Goal: Complete application form

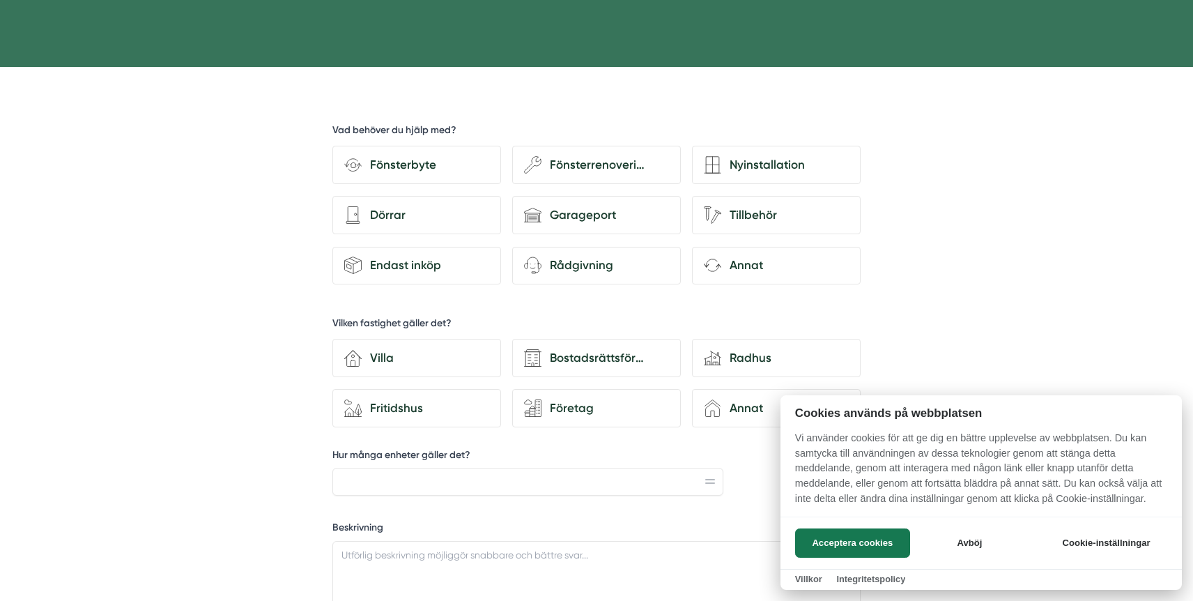
scroll to position [342, 0]
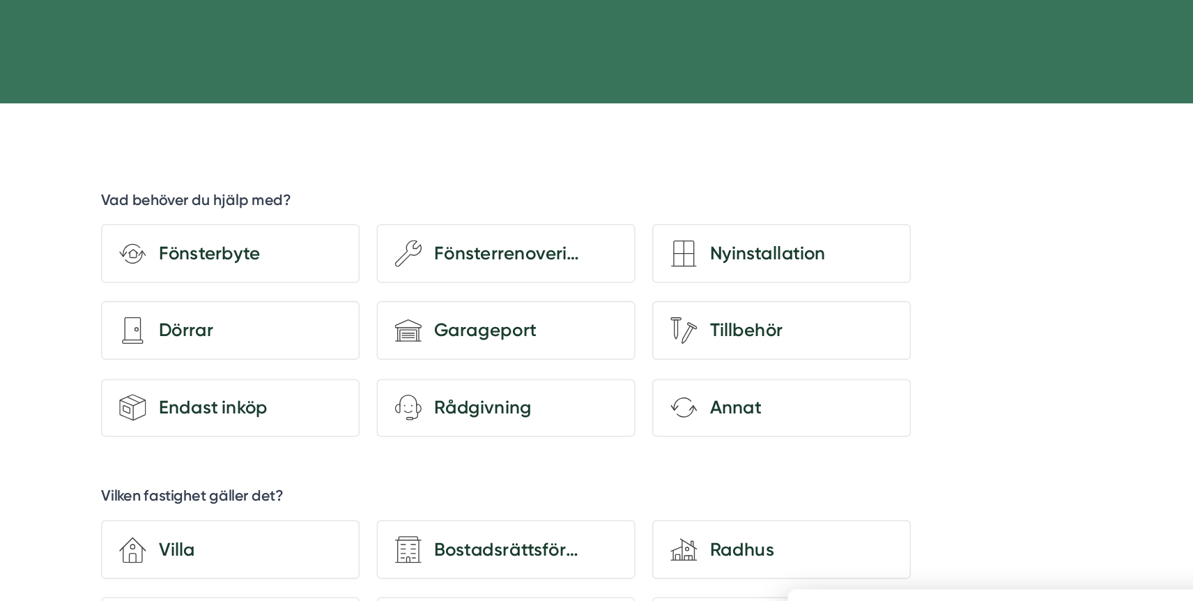
click at [585, 224] on div at bounding box center [596, 300] width 1193 height 601
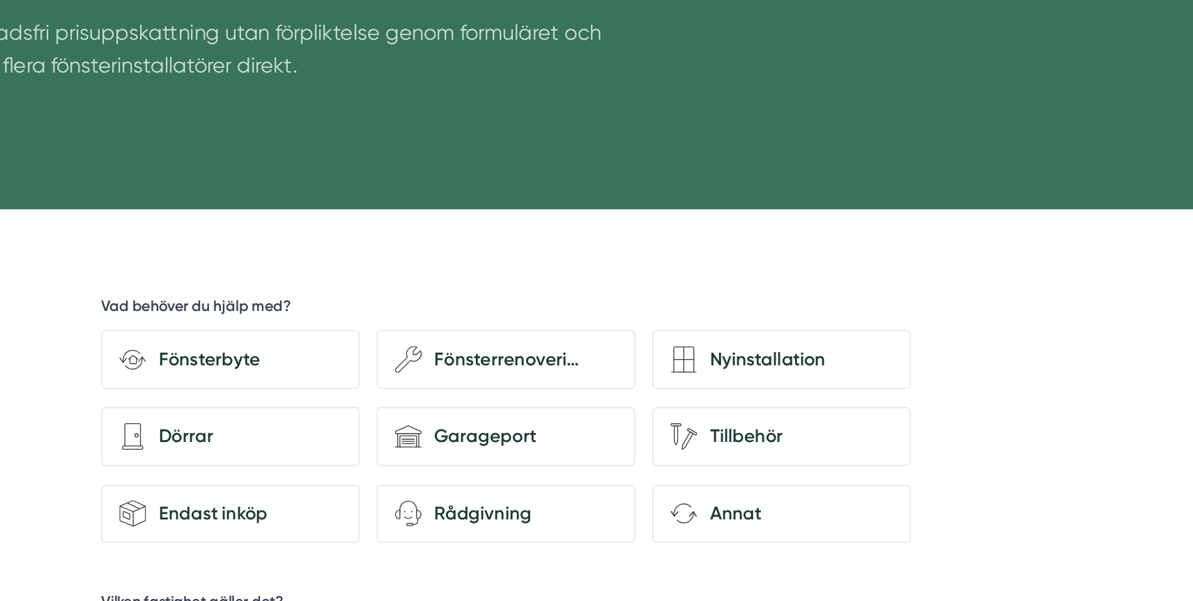
scroll to position [276, 0]
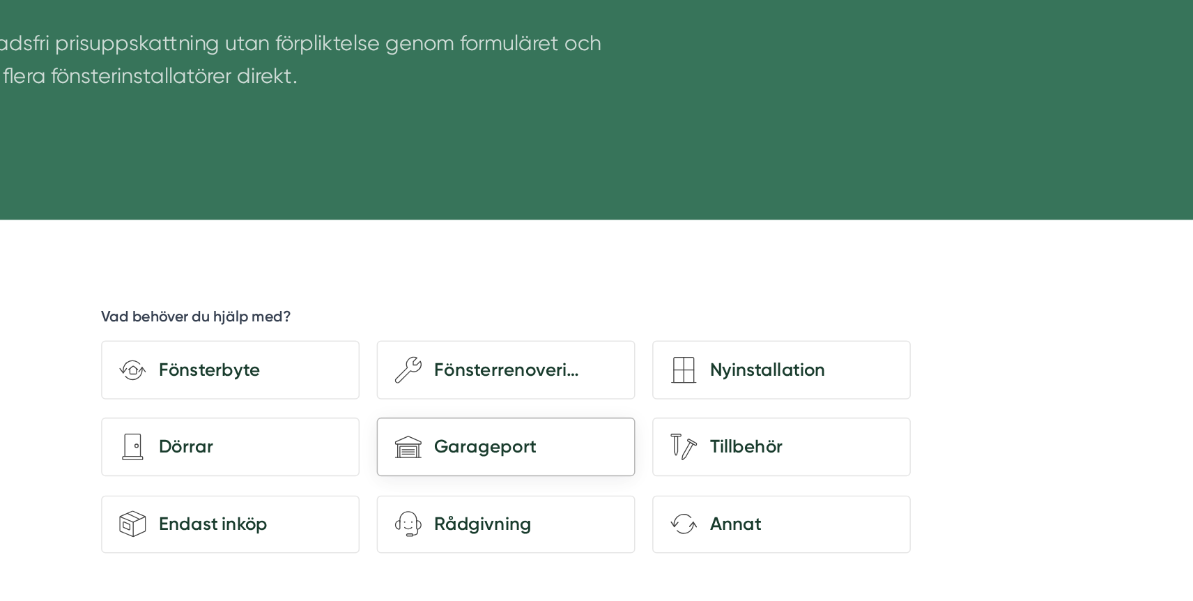
click at [572, 294] on div "Garageport" at bounding box center [606, 292] width 128 height 19
click at [0, 0] on input "house-garage Garageport" at bounding box center [0, 0] width 0 height 0
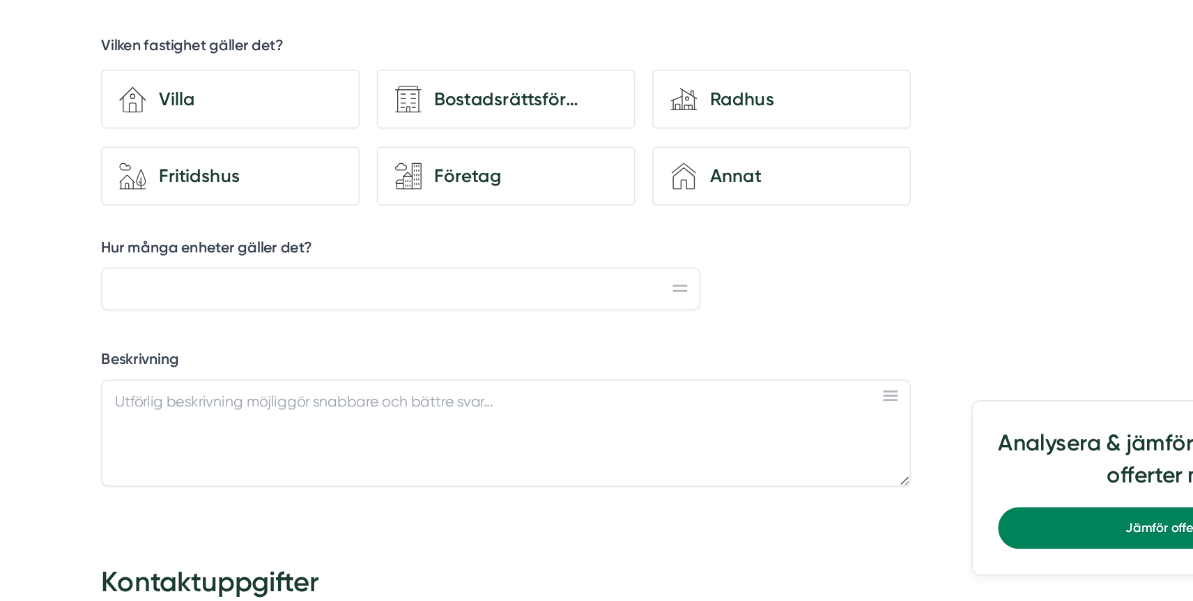
scroll to position [443, 0]
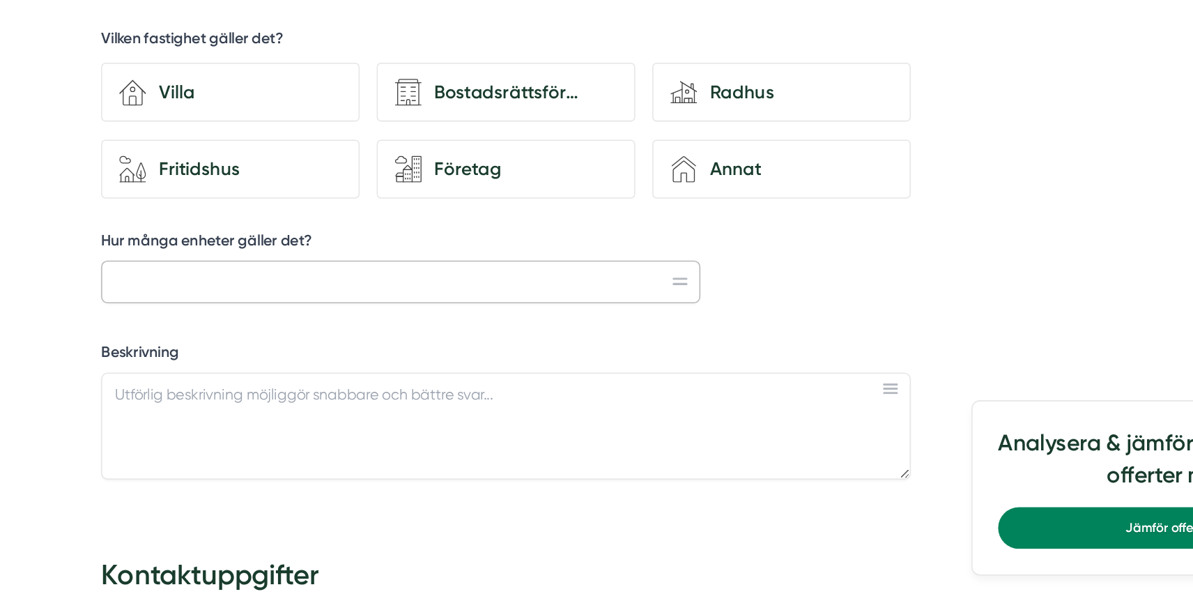
click at [634, 388] on input "Hur många enheter gäller det?" at bounding box center [528, 393] width 391 height 28
click at [796, 390] on div "Vad behöver du hjälp med? Fönsterbyte wench Fönsterrenovering Nyinstallation ar…" at bounding box center [597, 294] width 528 height 543
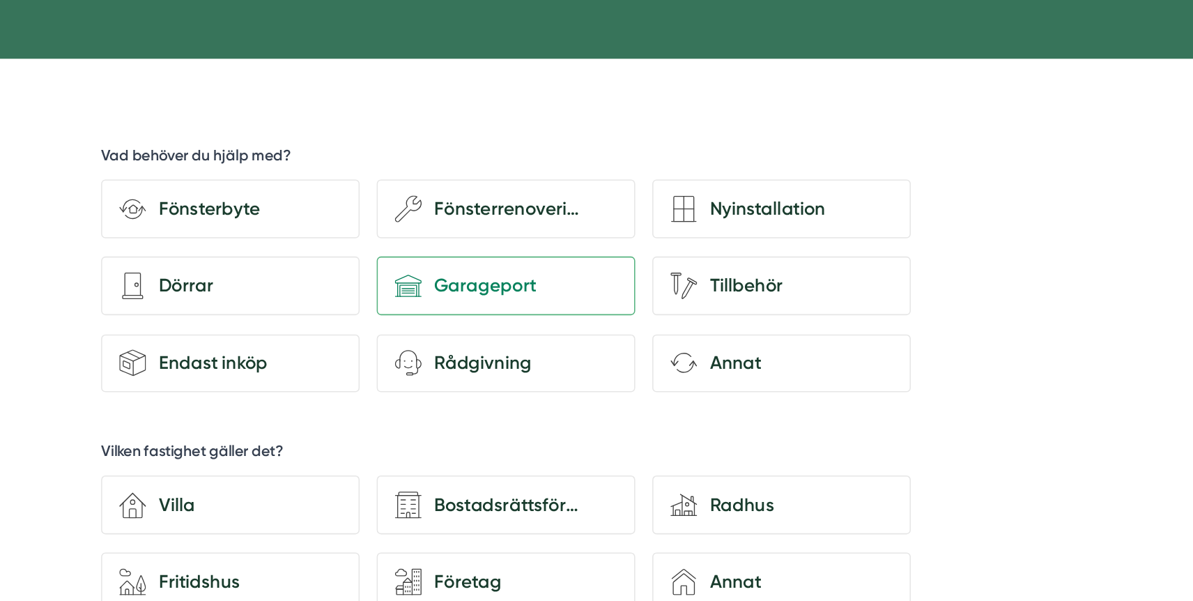
scroll to position [353, 0]
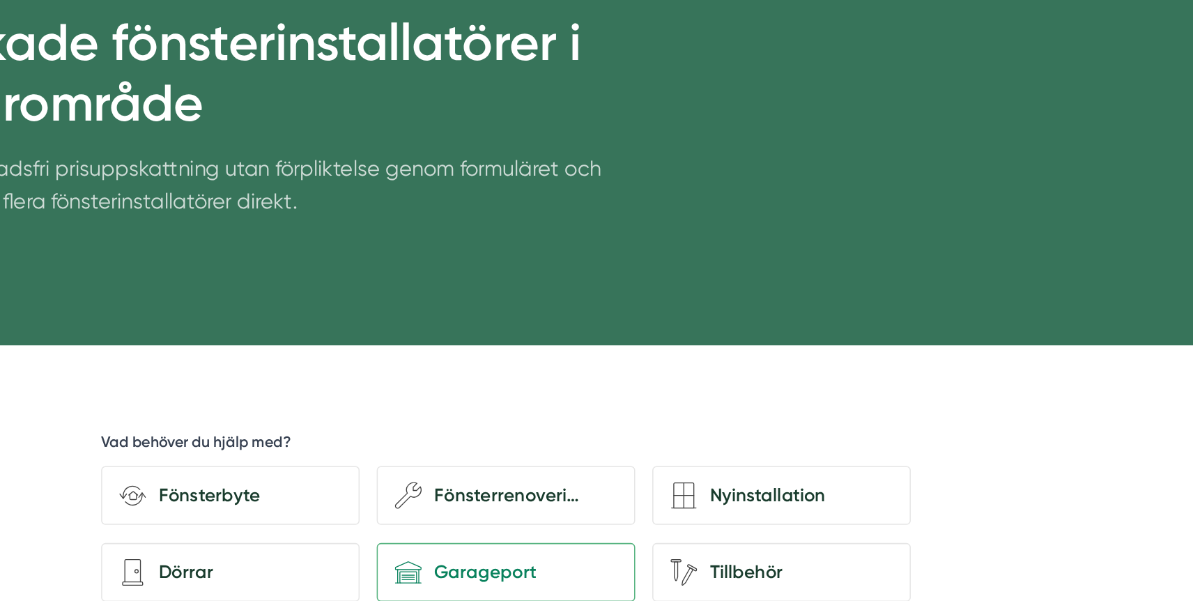
scroll to position [194, 0]
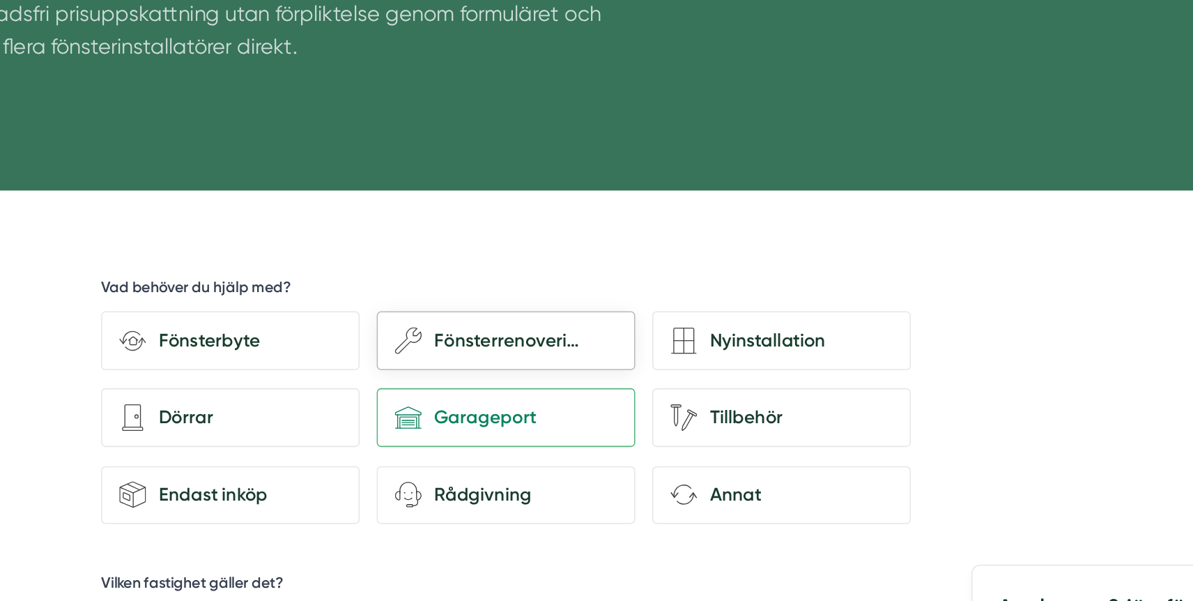
click at [602, 328] on div "Fönsterrenovering" at bounding box center [606, 323] width 128 height 19
click at [0, 0] on input "wench Fönsterrenovering" at bounding box center [0, 0] width 0 height 0
click at [560, 370] on div "Garageport" at bounding box center [606, 374] width 128 height 19
click at [0, 0] on input "house-garage Garageport" at bounding box center [0, 0] width 0 height 0
